Goal: Find specific page/section: Find specific page/section

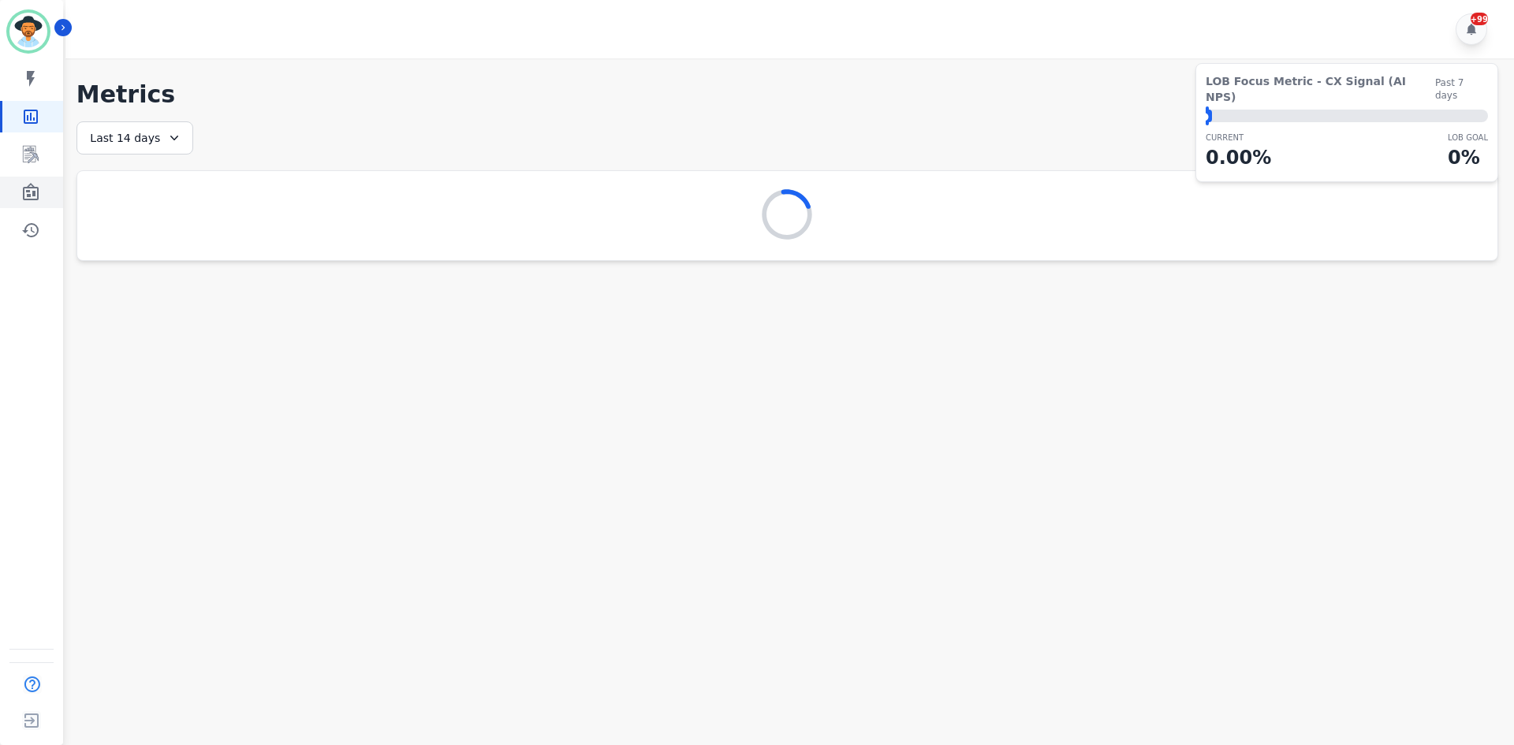
click at [35, 184] on icon "Sidebar" at bounding box center [30, 192] width 19 height 19
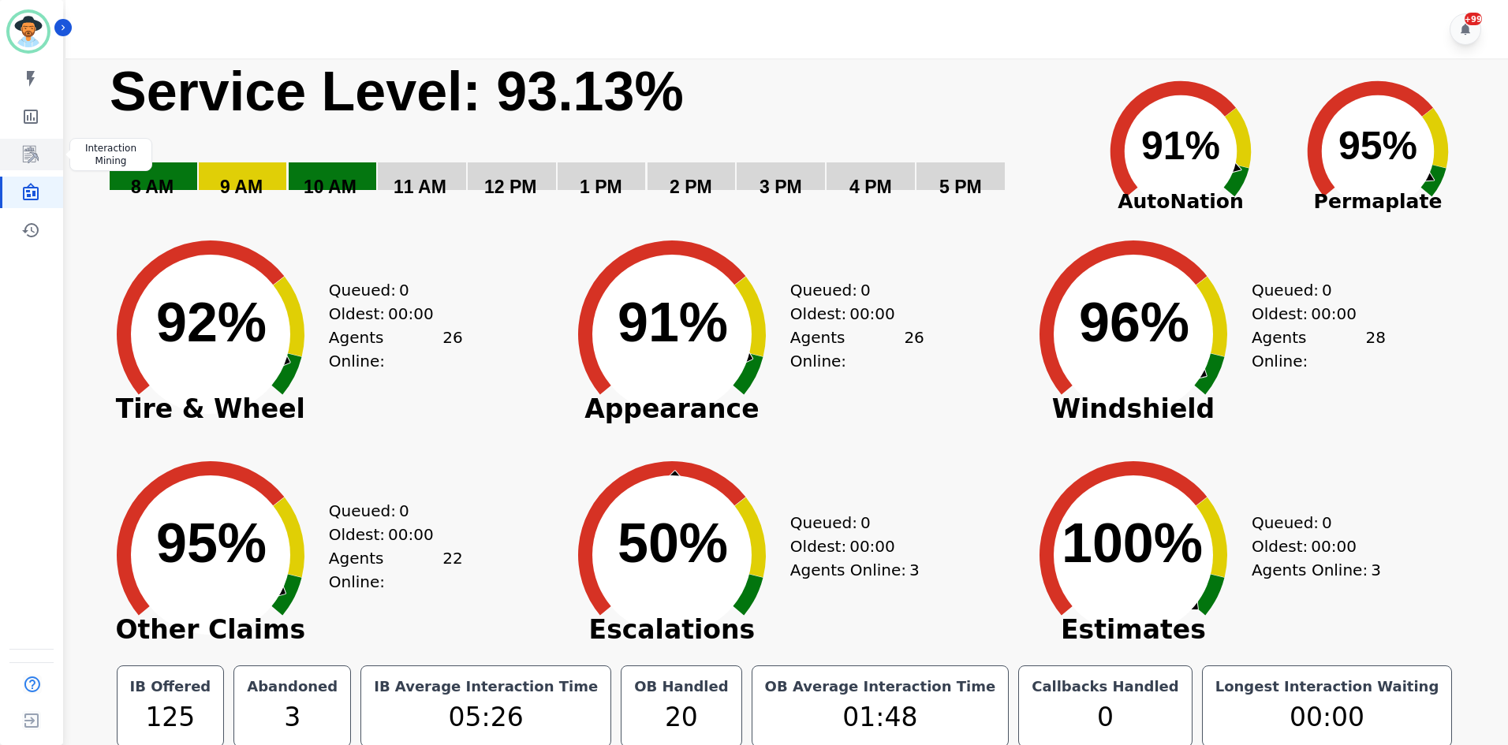
click at [33, 156] on icon "Sidebar" at bounding box center [31, 154] width 16 height 17
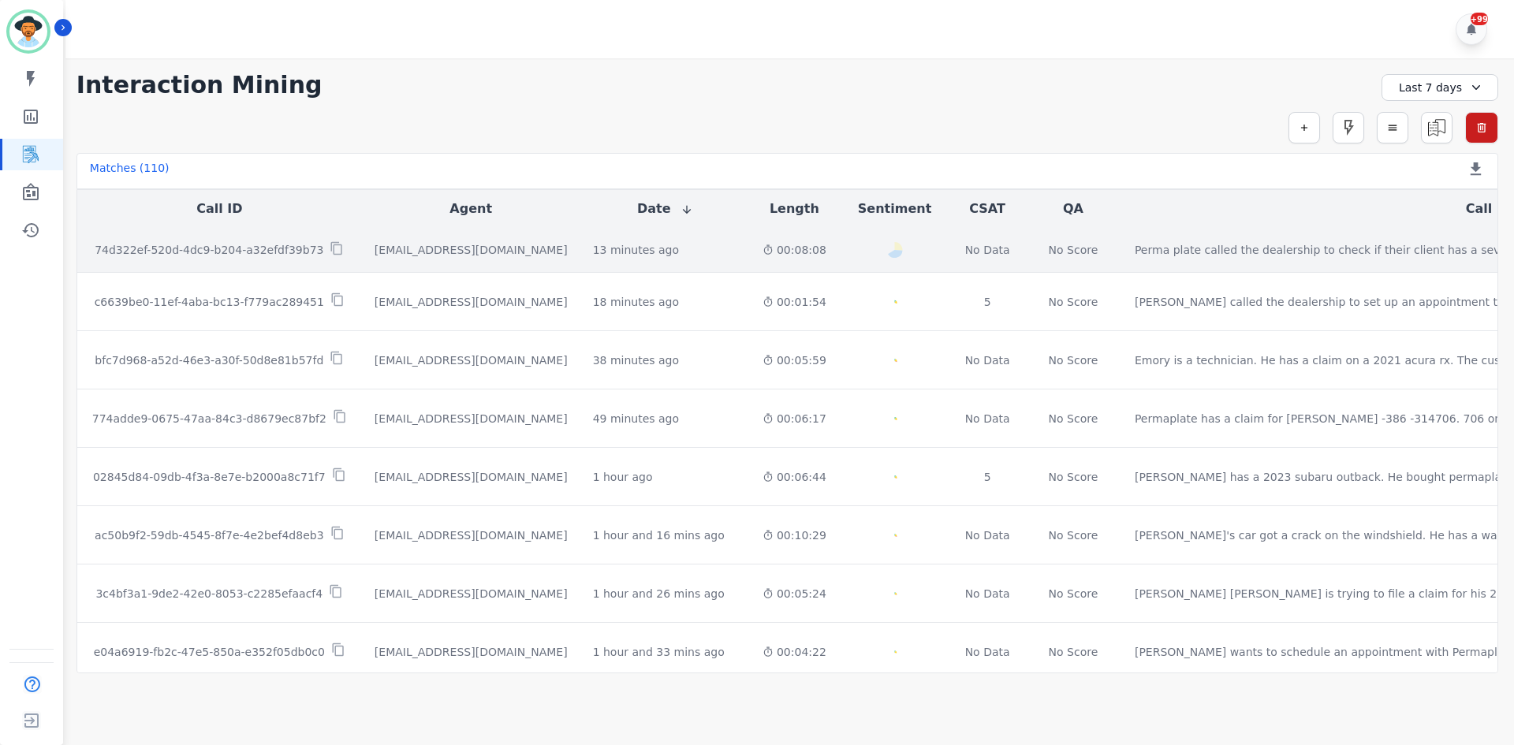
click at [525, 249] on td "[EMAIL_ADDRESS][DOMAIN_NAME]" at bounding box center [471, 250] width 218 height 45
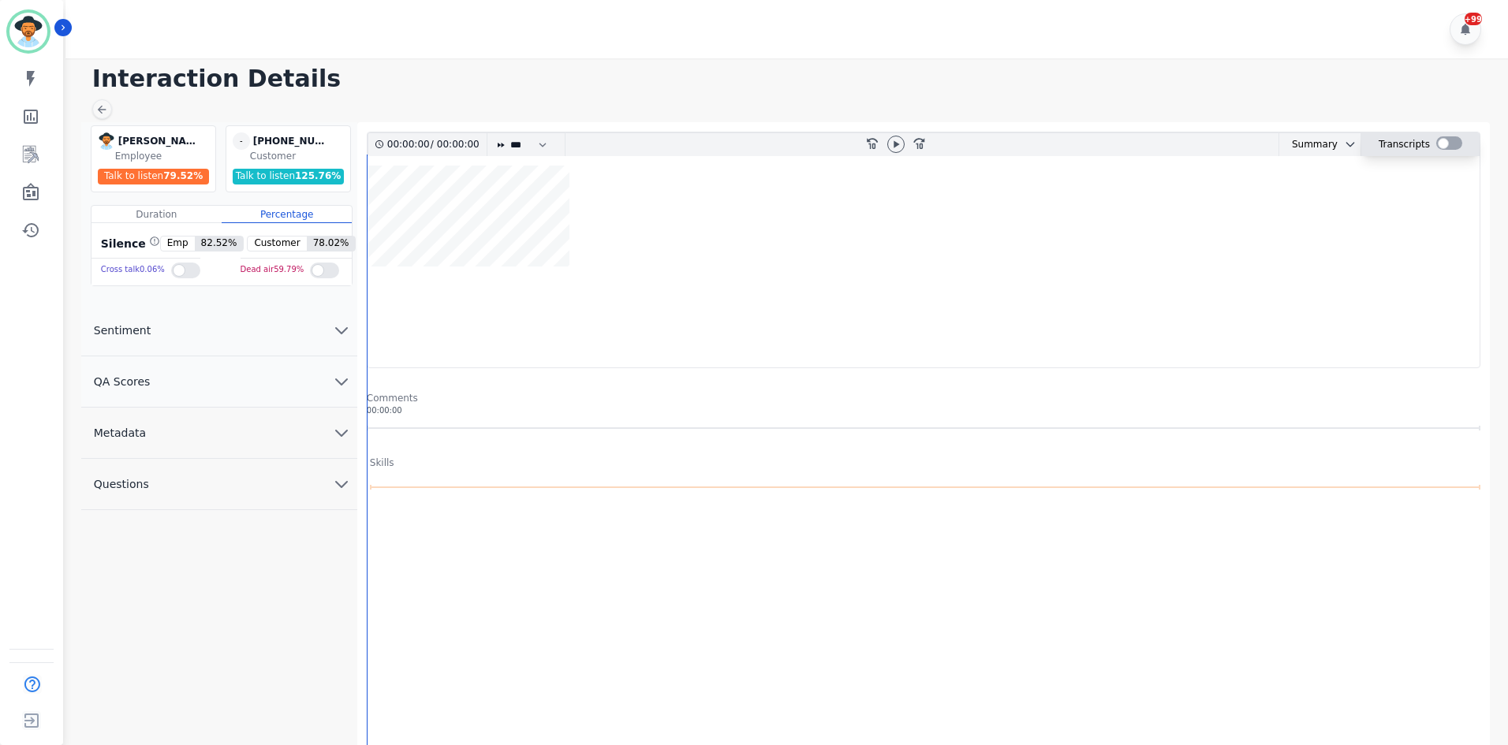
click at [1438, 144] on div at bounding box center [1449, 142] width 26 height 13
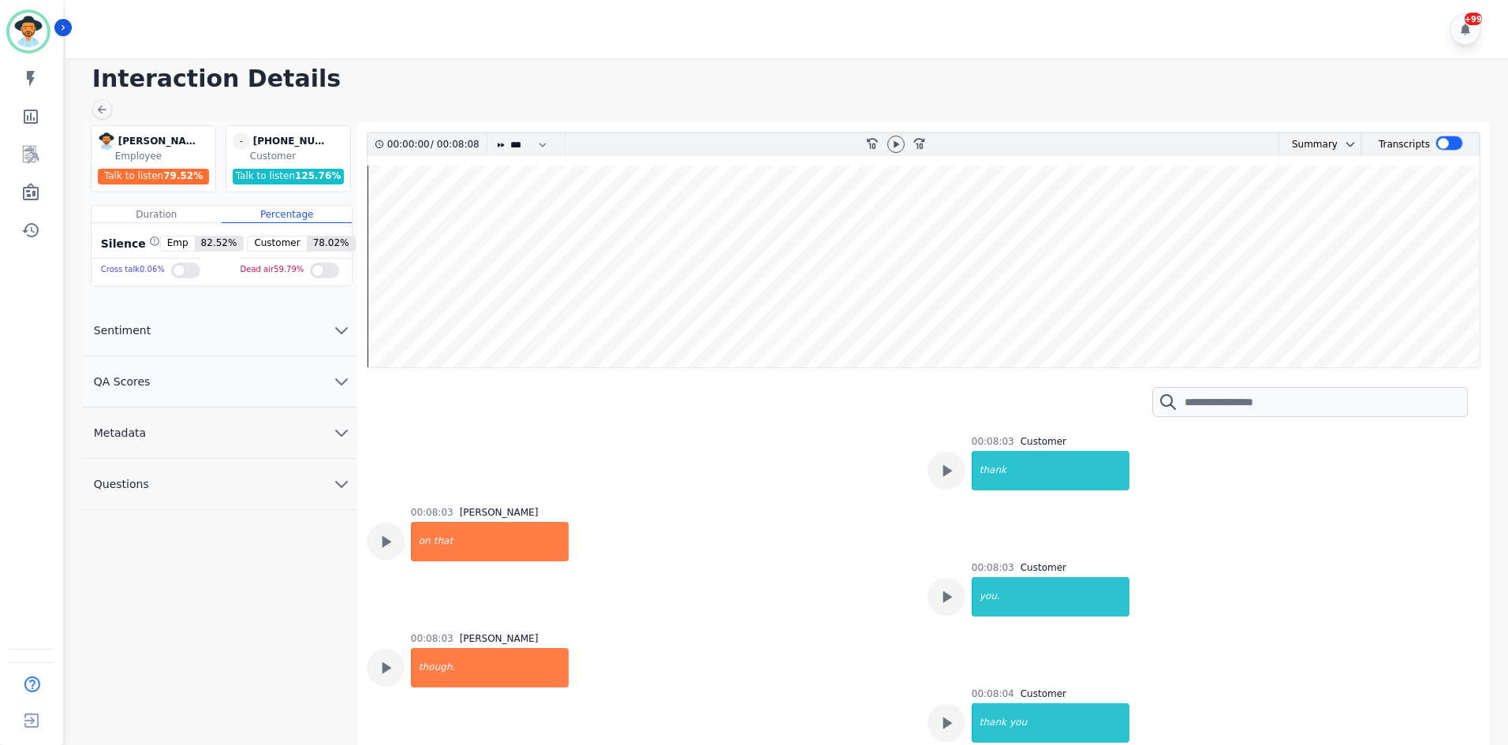
scroll to position [12, 0]
